Goal: Transaction & Acquisition: Book appointment/travel/reservation

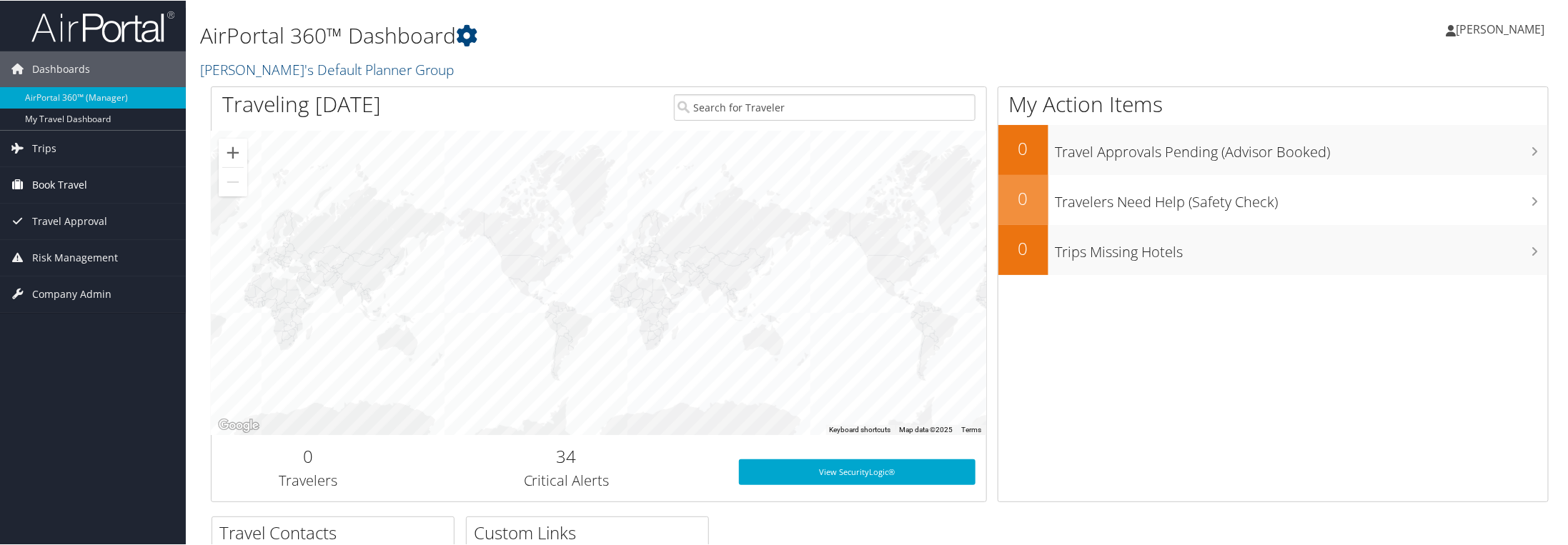
click at [70, 180] on span "Book Travel" at bounding box center [60, 184] width 55 height 35
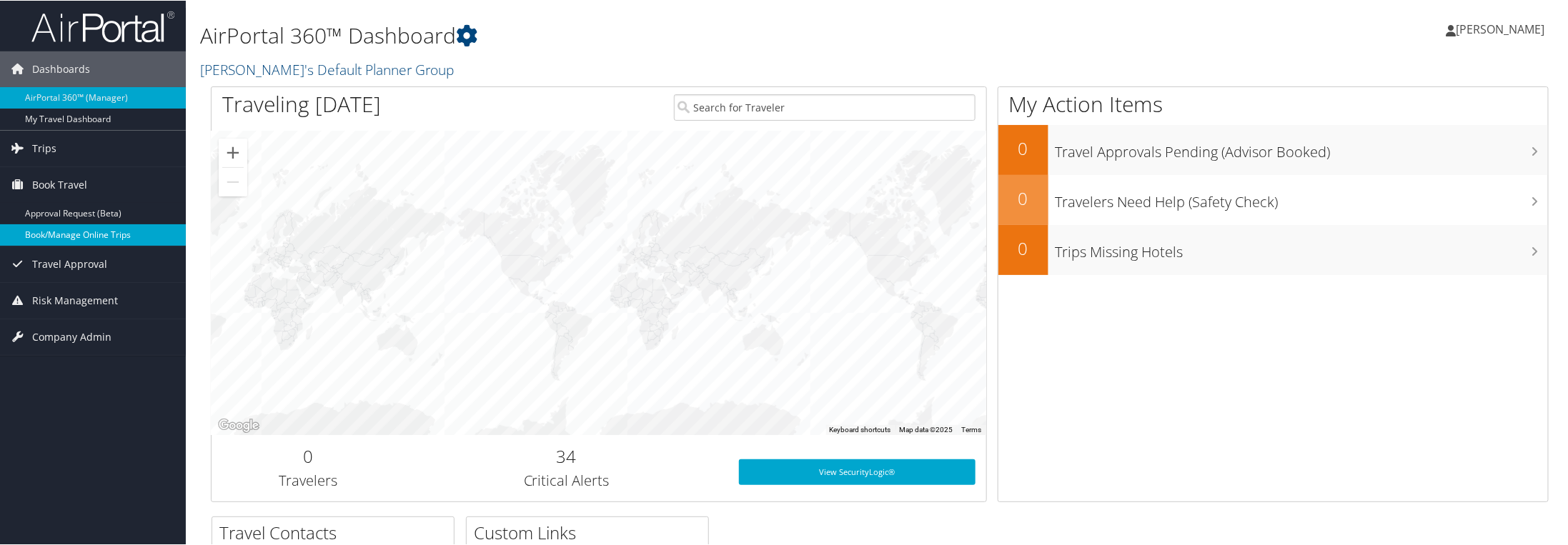
click at [106, 227] on link "Book/Manage Online Trips" at bounding box center [93, 234] width 185 height 21
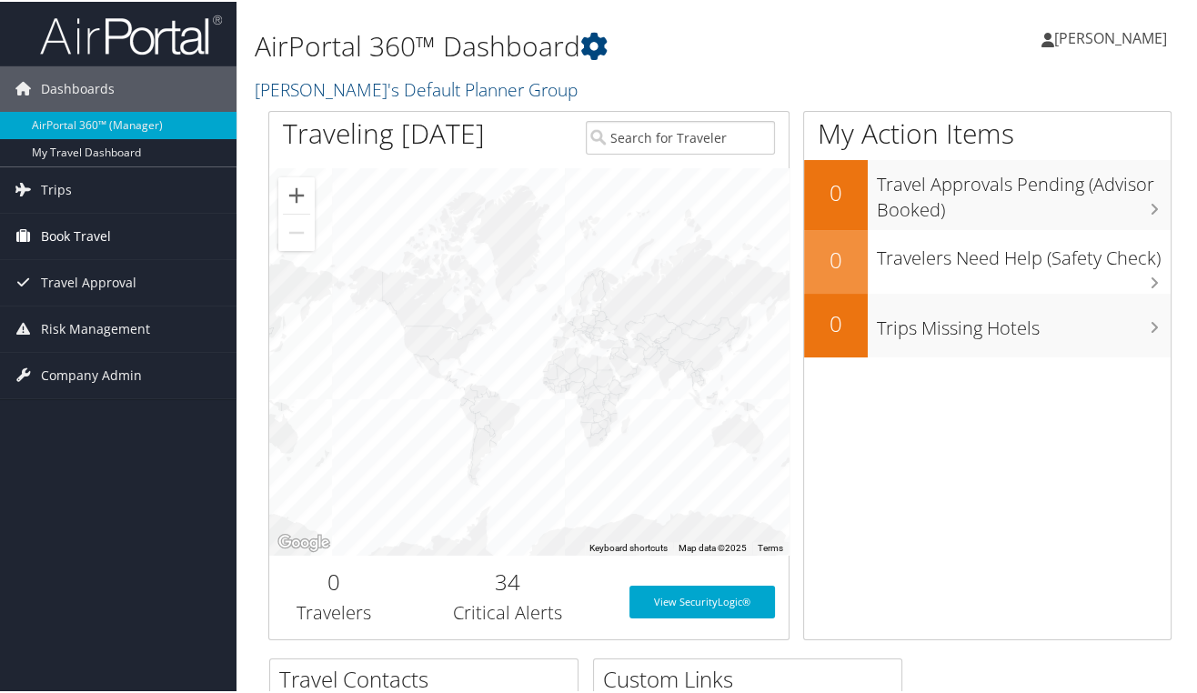
click at [88, 231] on span "Book Travel" at bounding box center [76, 234] width 70 height 45
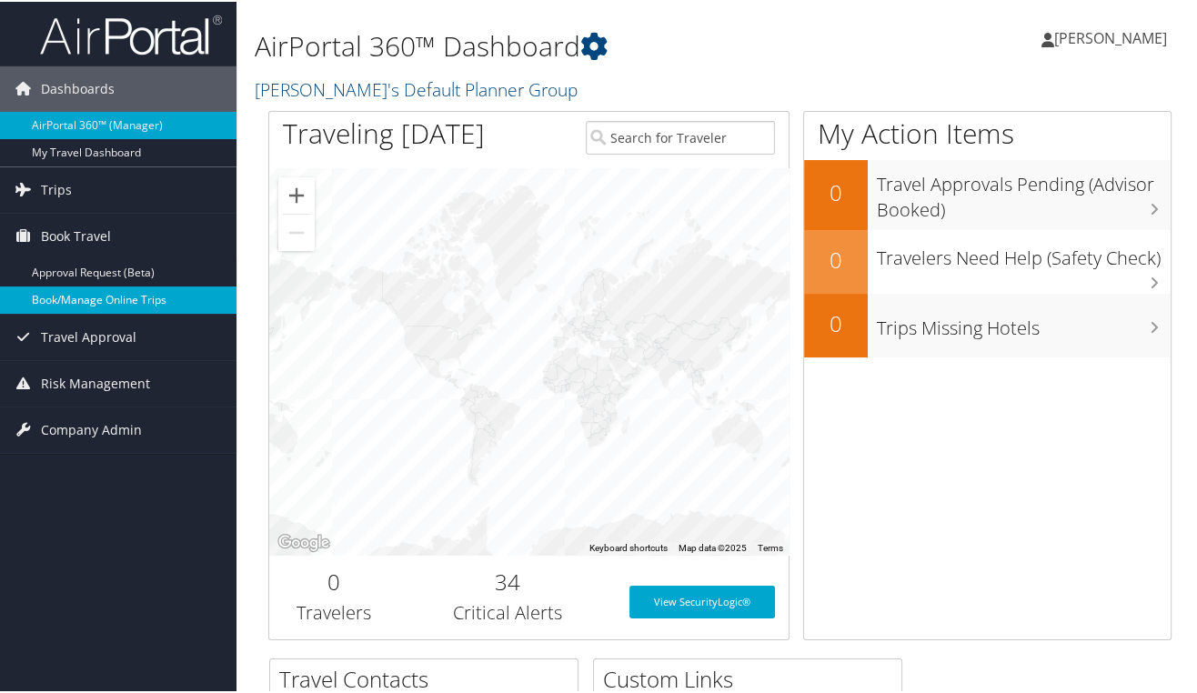
click at [85, 290] on link "Book/Manage Online Trips" at bounding box center [118, 298] width 236 height 27
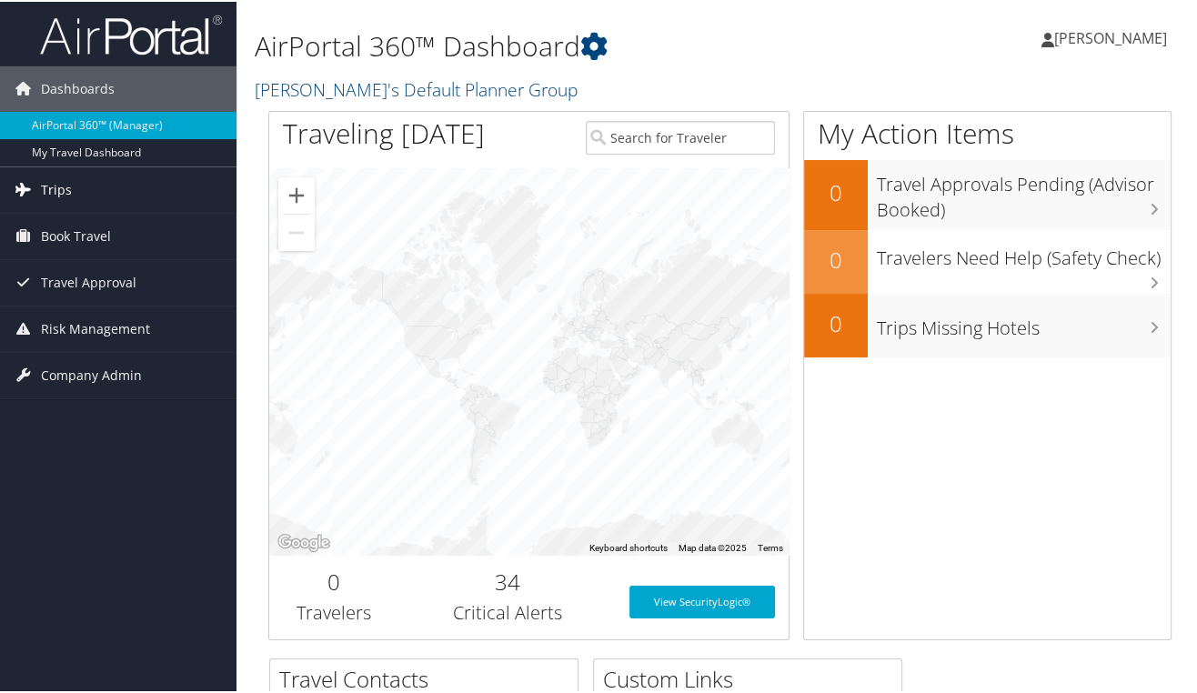
click at [90, 188] on link "Trips" at bounding box center [118, 188] width 236 height 45
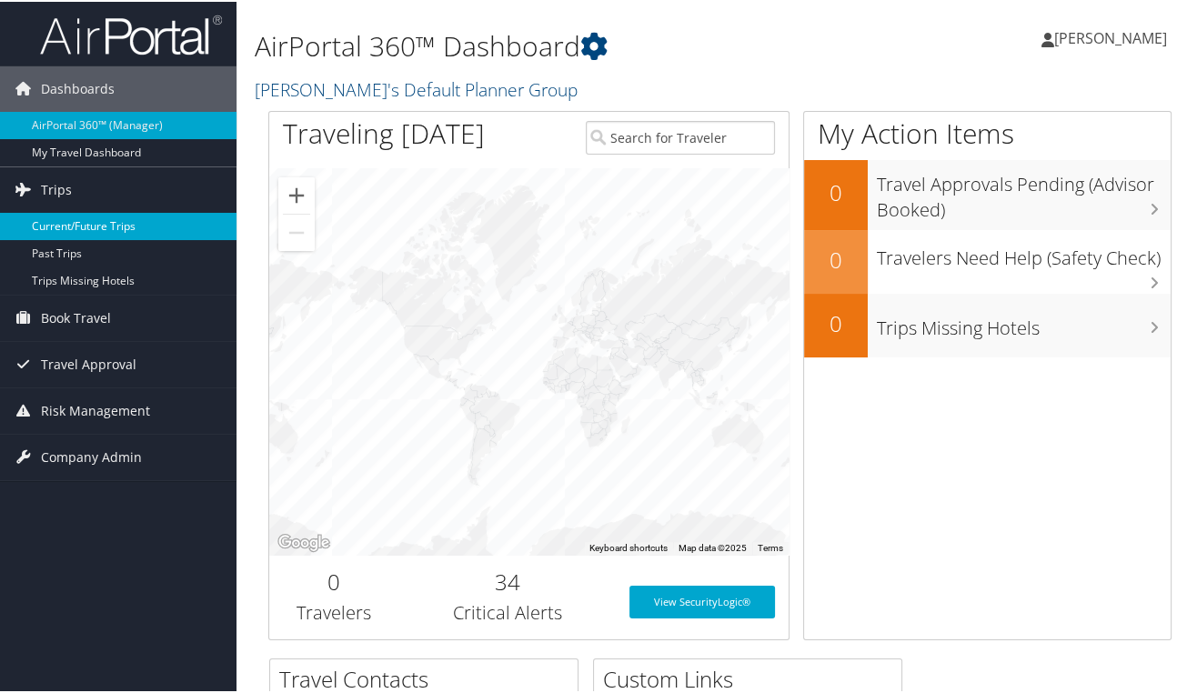
click at [88, 227] on link "Current/Future Trips" at bounding box center [118, 224] width 236 height 27
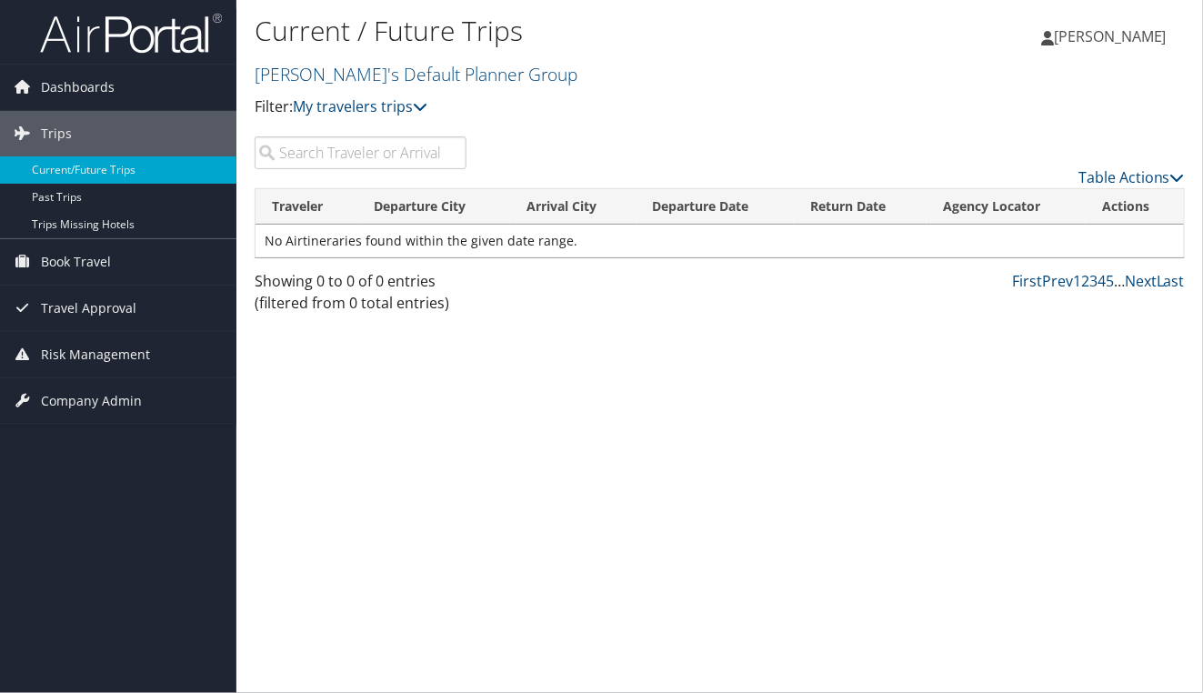
click at [449, 157] on input "search" at bounding box center [361, 152] width 212 height 33
click at [425, 109] on icon at bounding box center [420, 106] width 15 height 15
click at [424, 109] on icon at bounding box center [420, 106] width 15 height 15
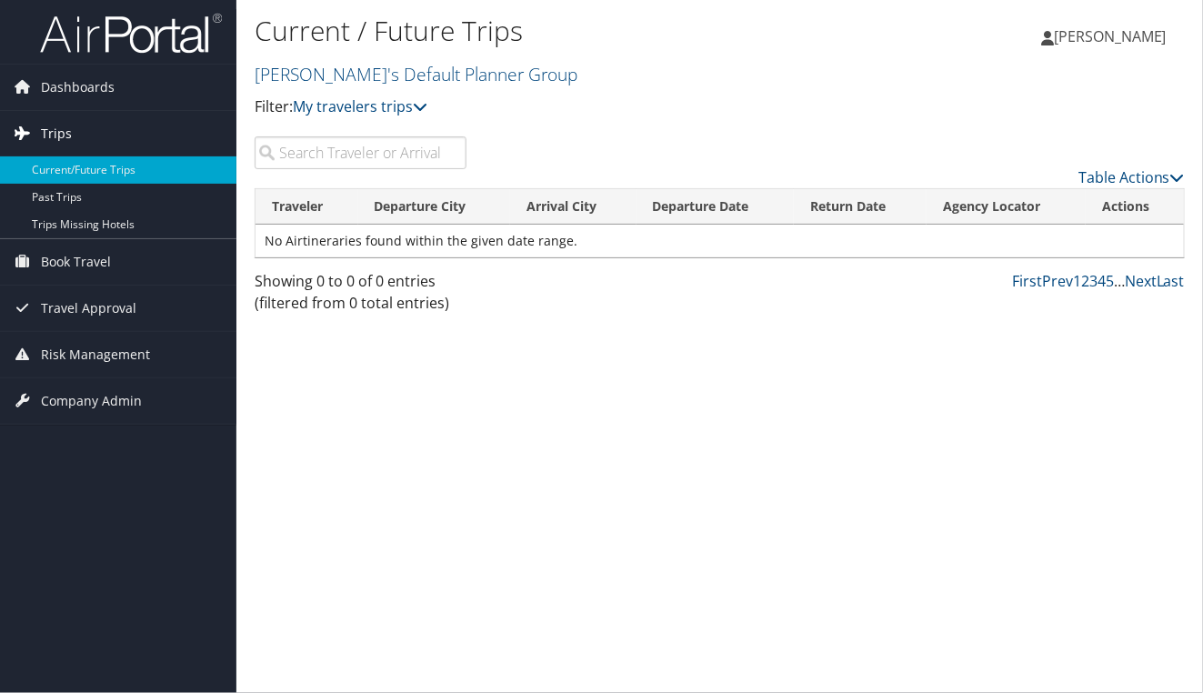
click at [58, 133] on span "Trips" at bounding box center [56, 133] width 31 height 45
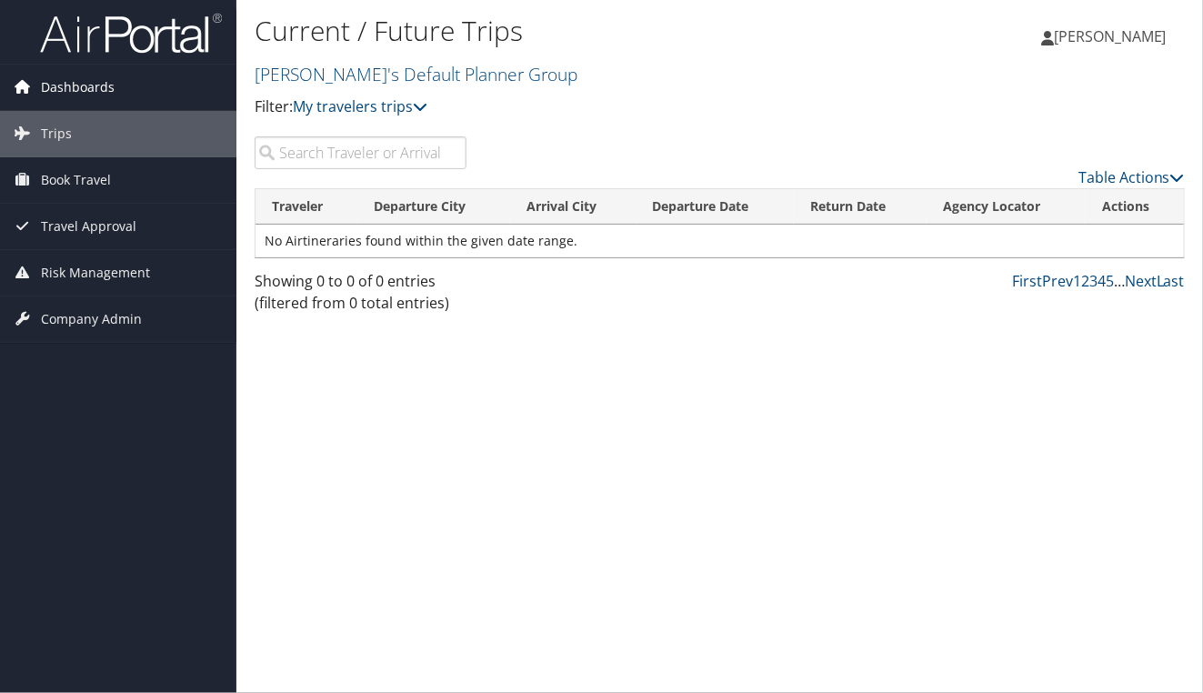
click at [65, 92] on span "Dashboards" at bounding box center [78, 87] width 74 height 45
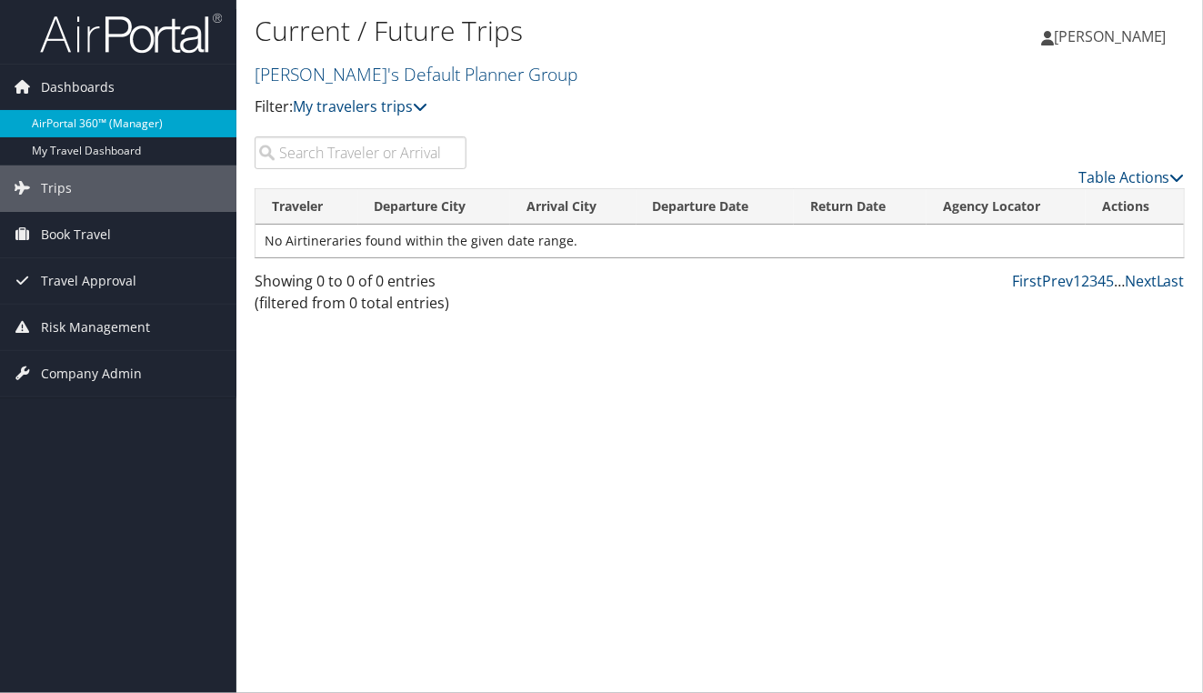
click at [77, 131] on link "AirPortal 360™ (Manager)" at bounding box center [118, 123] width 236 height 27
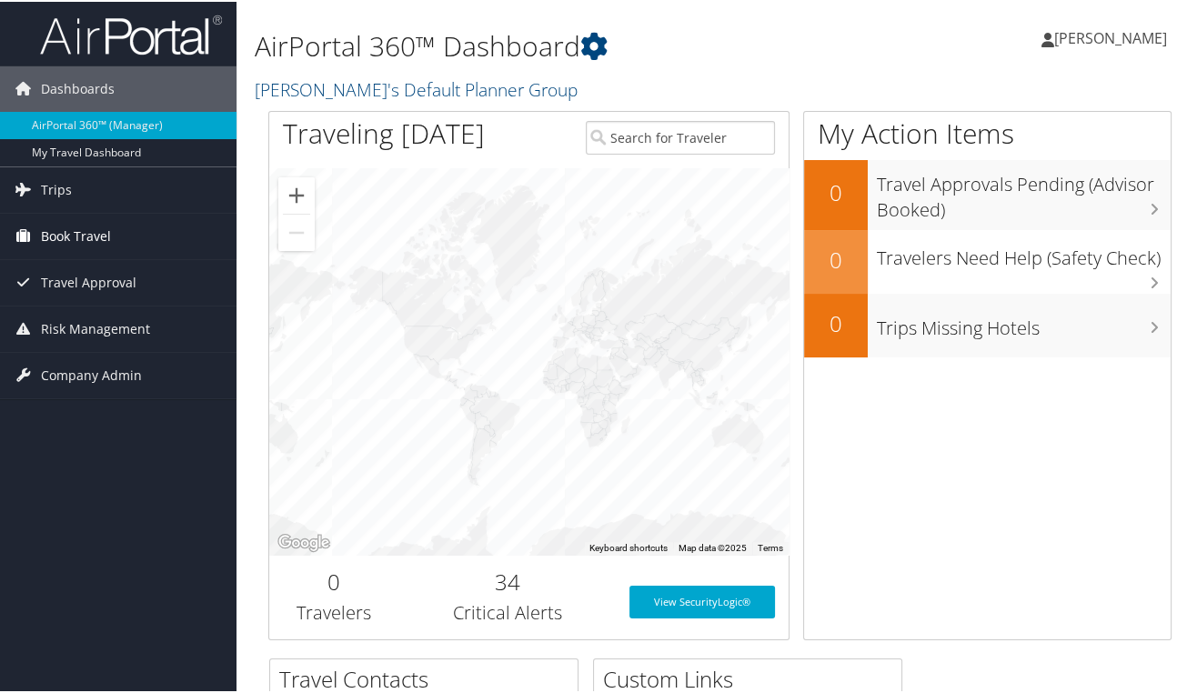
click at [98, 238] on span "Book Travel" at bounding box center [76, 234] width 70 height 45
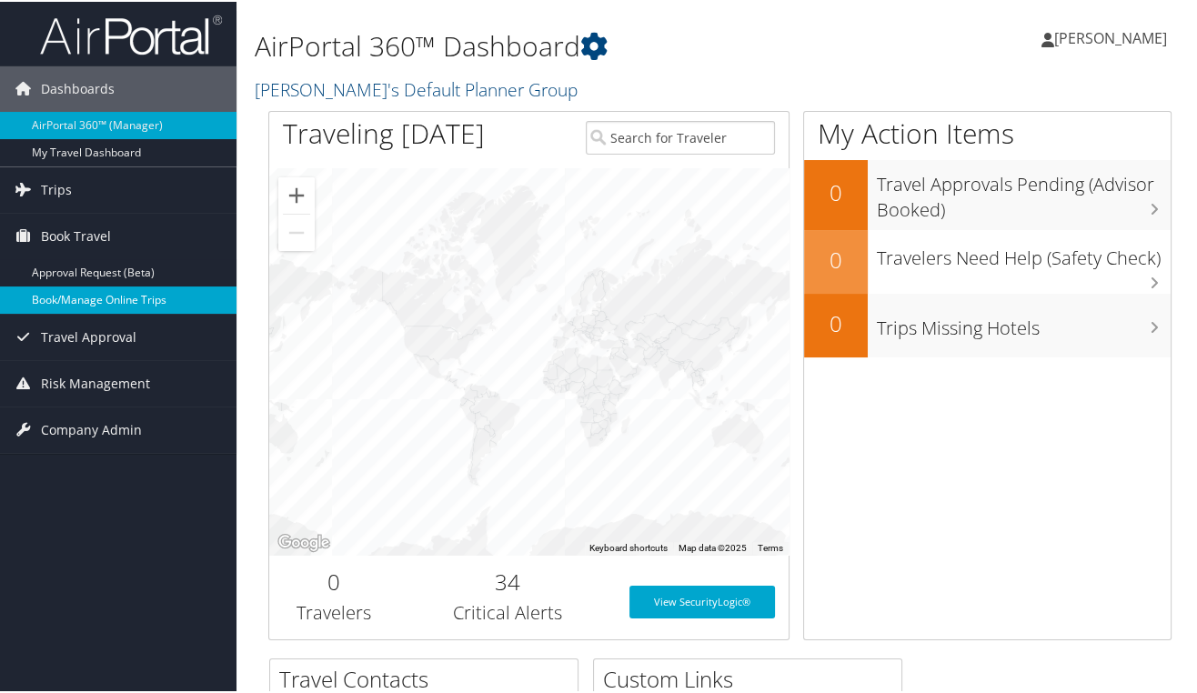
click at [98, 295] on link "Book/Manage Online Trips" at bounding box center [118, 298] width 236 height 27
